Goal: Unclear

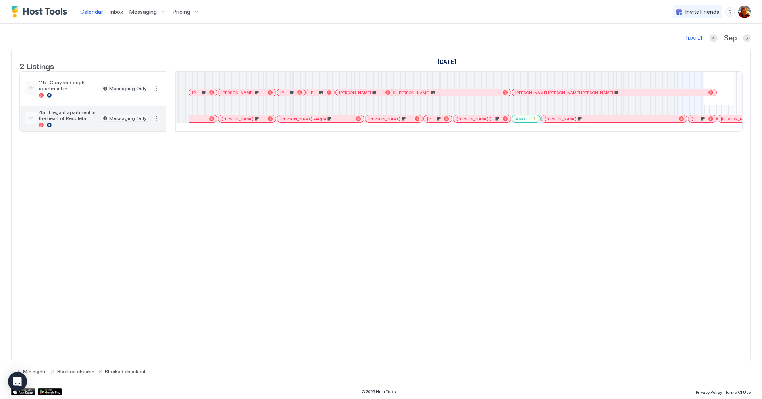
scroll to position [0, 438]
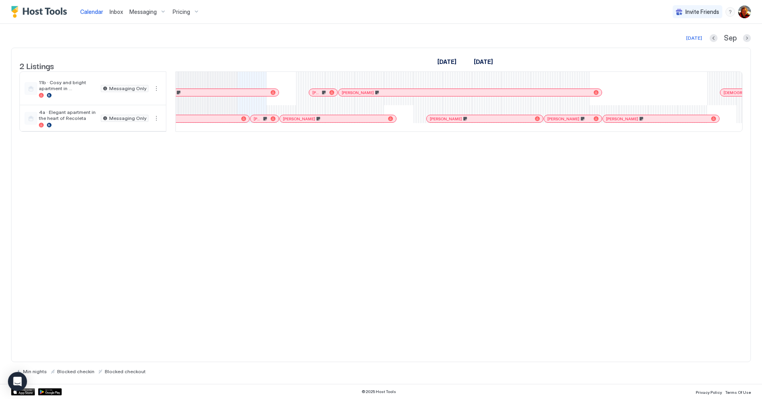
click at [320, 96] on div "[PERSON_NAME]" at bounding box center [323, 92] width 28 height 7
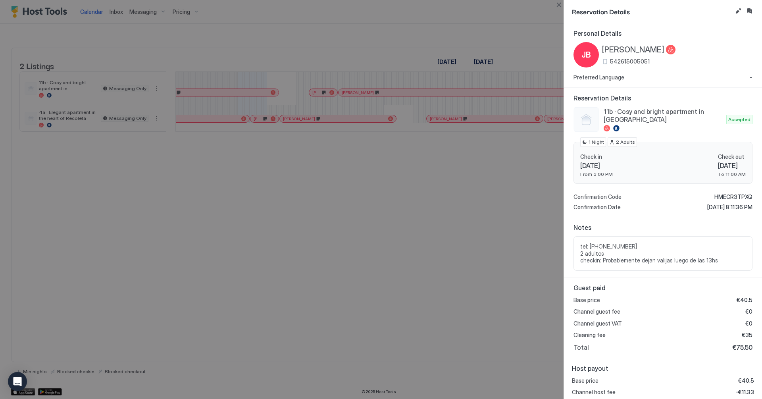
click at [258, 251] on div at bounding box center [381, 199] width 762 height 399
